Goal: Information Seeking & Learning: Learn about a topic

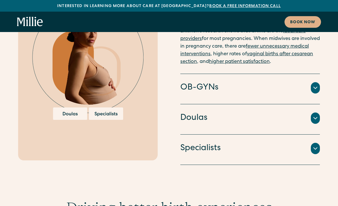
scroll to position [1247, 0]
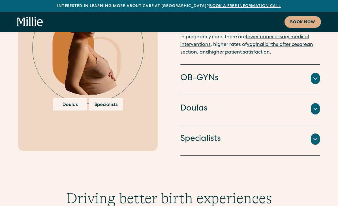
click at [317, 108] on icon at bounding box center [315, 109] width 3 height 2
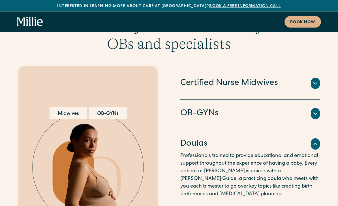
click at [315, 110] on icon at bounding box center [315, 113] width 7 height 7
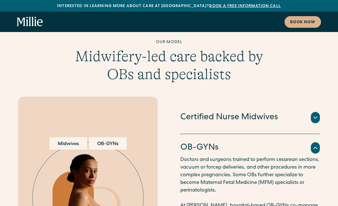
scroll to position [1091, 0]
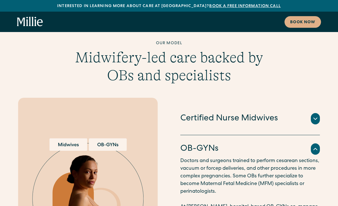
click at [323, 69] on div "Our model Midwifery-led care backed by OBs and specialists Certified Nurse Midw…" at bounding box center [169, 170] width 338 height 261
click at [313, 115] on icon at bounding box center [315, 118] width 7 height 7
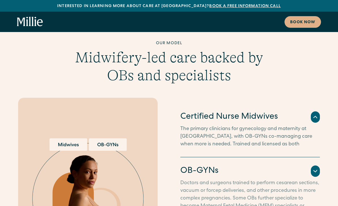
click at [310, 125] on p "The primary clinicians for gynecology and maternity at Millie, with OB-GYNs co-…" at bounding box center [250, 171] width 140 height 92
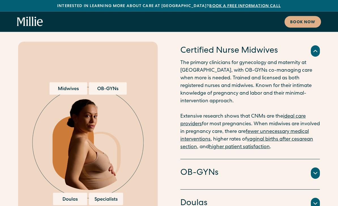
scroll to position [1152, 0]
click at [319, 167] on div at bounding box center [315, 172] width 9 height 11
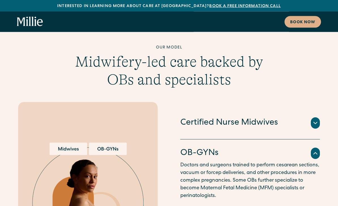
scroll to position [1087, 0]
click at [318, 119] on icon at bounding box center [315, 122] width 7 height 7
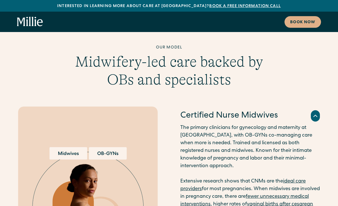
click at [316, 112] on icon at bounding box center [315, 115] width 7 height 7
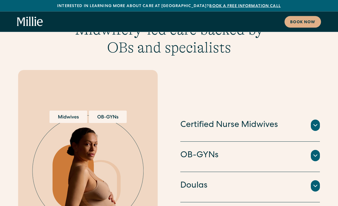
scroll to position [1119, 0]
click at [318, 152] on icon at bounding box center [315, 155] width 7 height 7
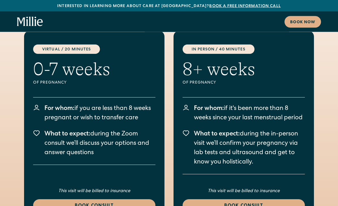
scroll to position [811, 0]
click at [29, 19] on icon "home" at bounding box center [30, 22] width 26 height 10
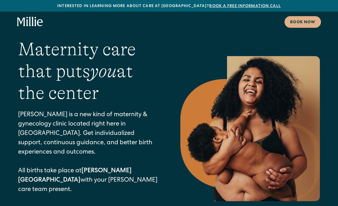
scroll to position [829, 0]
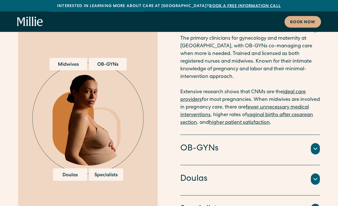
scroll to position [1176, 0]
click at [192, 143] on h4 "OB-GYNs" at bounding box center [199, 149] width 38 height 12
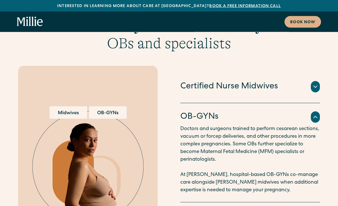
scroll to position [1123, 0]
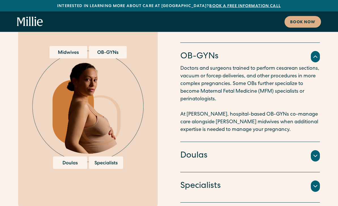
click at [193, 150] on h4 "Doulas" at bounding box center [193, 156] width 27 height 12
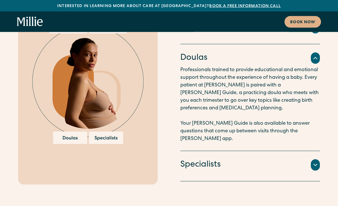
scroll to position [1210, 0]
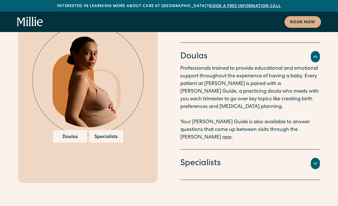
click at [199, 157] on h4 "Specialists" at bounding box center [200, 163] width 40 height 12
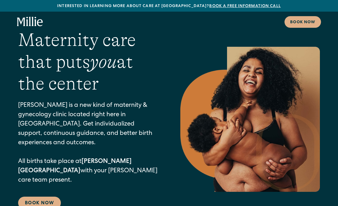
scroll to position [0, 0]
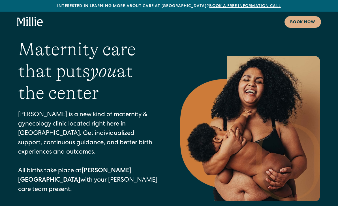
click at [30, 23] on icon "home" at bounding box center [30, 21] width 2 height 9
